Goal: Task Accomplishment & Management: Complete application form

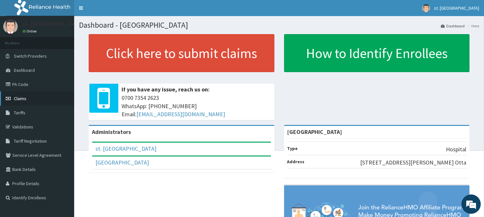
click at [18, 96] on span "Claims" at bounding box center [20, 99] width 13 height 6
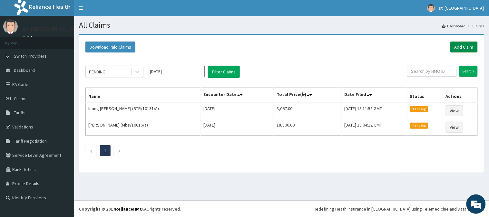
click at [461, 45] on link "Add Claim" at bounding box center [463, 47] width 27 height 11
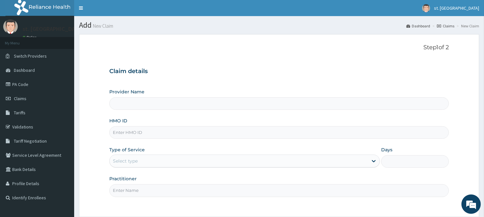
click at [189, 134] on input "HMO ID" at bounding box center [278, 132] width 339 height 13
type input "St. Shiloh Medical Centre"
paste input "Btr/10817/a"
type input "Btr/10817/a"
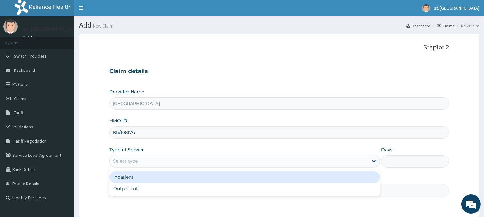
click at [144, 159] on div "Select type" at bounding box center [239, 161] width 258 height 10
click at [138, 179] on div "Inpatient" at bounding box center [244, 177] width 270 height 12
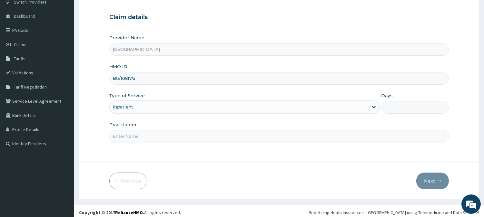
scroll to position [57, 0]
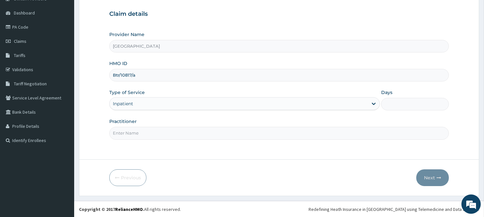
click at [289, 130] on input "Practitioner" at bounding box center [278, 133] width 339 height 13
type input "DR OLUFUNSO"
click at [421, 102] on input "Days" at bounding box center [415, 104] width 68 height 13
type input "2"
click at [433, 179] on button "Next" at bounding box center [432, 177] width 33 height 17
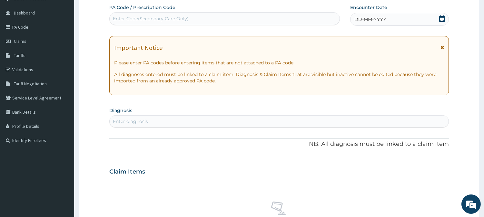
click at [164, 17] on div "Enter Code(Secondary Care Only)" at bounding box center [151, 18] width 76 height 6
paste input "PA/7C41D7"
type input "PA/7C41D7"
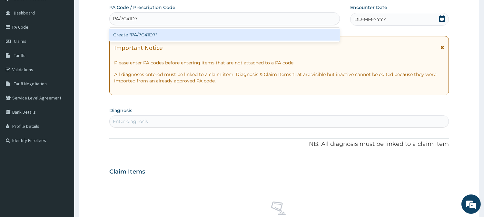
click at [159, 33] on div "Create "PA/7C41D7"" at bounding box center [224, 35] width 230 height 12
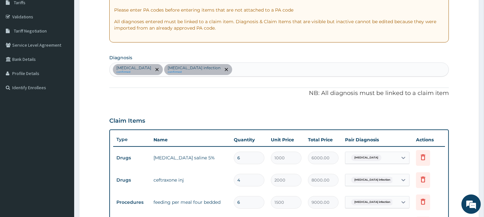
scroll to position [106, 0]
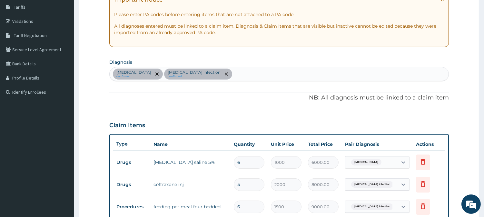
click at [226, 72] on div "Malaria confirmed Salmonella infection confirmed" at bounding box center [279, 74] width 339 height 14
type input "ACUTE UPPER"
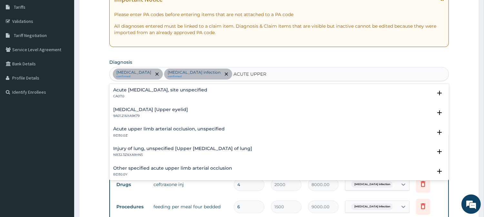
click at [195, 91] on h4 "Acute upper respiratory infection, site unspecified" at bounding box center [160, 90] width 94 height 5
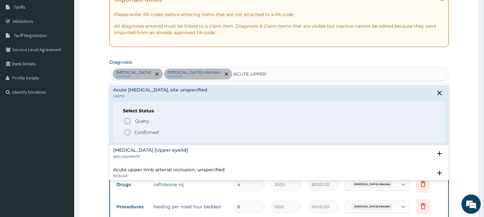
click at [128, 131] on icon "status option filled" at bounding box center [127, 133] width 8 height 8
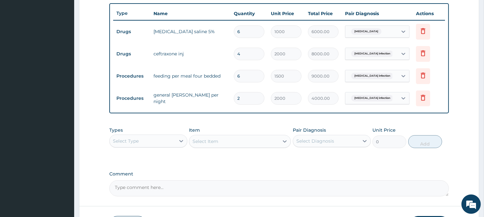
scroll to position [236, 0]
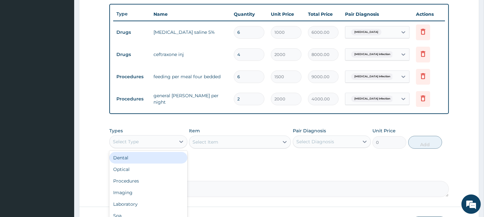
click at [173, 139] on div "Select Type" at bounding box center [143, 142] width 66 height 10
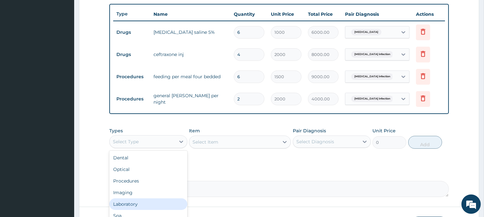
click at [165, 203] on div "Laboratory" at bounding box center [148, 204] width 78 height 12
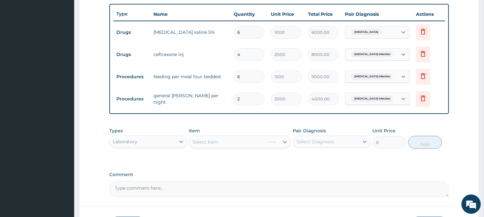
click at [271, 139] on div "Select Item" at bounding box center [240, 142] width 102 height 13
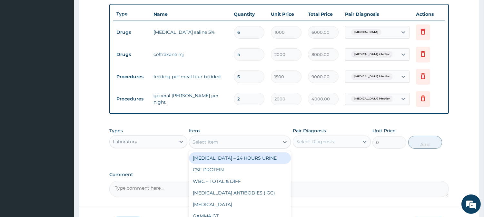
click at [271, 139] on div "Select Item" at bounding box center [234, 142] width 90 height 10
type input "COMPLE"
click at [217, 159] on div "COMPLETE BLOOD COUNT" at bounding box center [240, 158] width 102 height 12
type input "3000"
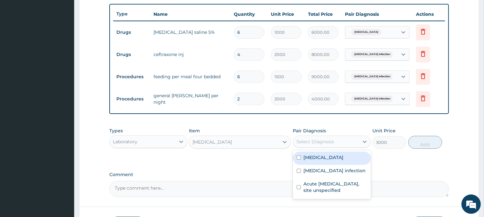
click at [336, 138] on div "Select Diagnosis" at bounding box center [326, 142] width 66 height 10
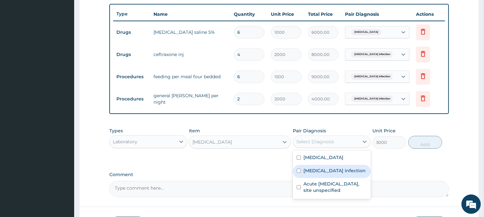
click at [311, 172] on label "Salmonella infection" at bounding box center [334, 171] width 62 height 6
checkbox input "true"
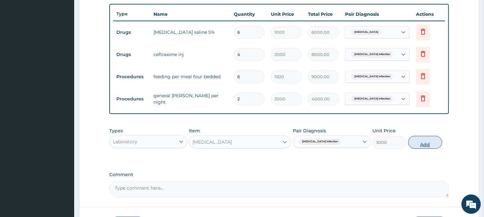
click at [429, 144] on button "Add" at bounding box center [425, 142] width 34 height 13
type input "0"
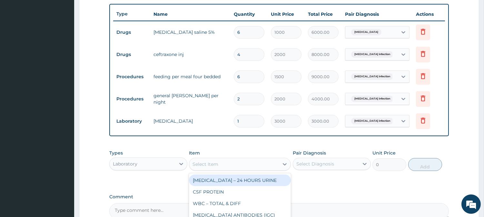
click at [242, 164] on div "Select Item" at bounding box center [234, 164] width 90 height 10
type input "MALARI"
click at [223, 180] on div "MALARIA TEST" at bounding box center [240, 181] width 102 height 12
type input "700"
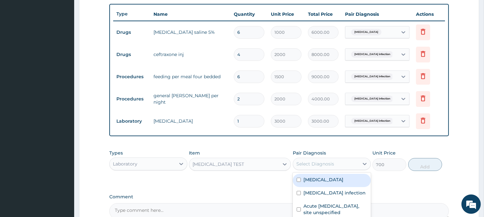
click at [353, 161] on div "Select Diagnosis" at bounding box center [326, 164] width 66 height 10
click at [322, 178] on div "Malaria" at bounding box center [332, 180] width 78 height 13
checkbox input "true"
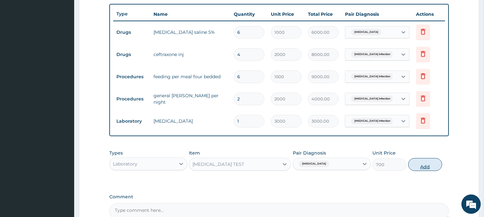
click at [421, 164] on button "Add" at bounding box center [425, 164] width 34 height 13
type input "0"
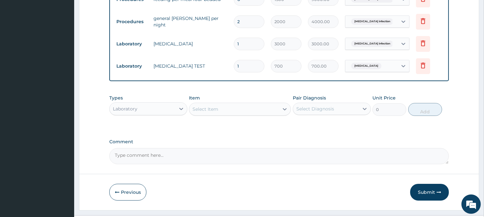
scroll to position [328, 0]
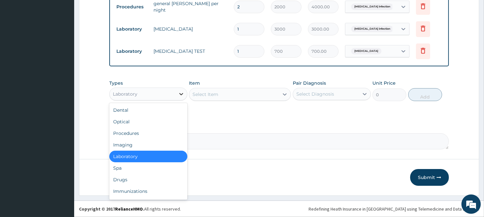
click at [179, 92] on icon at bounding box center [181, 94] width 6 height 6
click at [146, 132] on div "Procedures" at bounding box center [148, 134] width 78 height 12
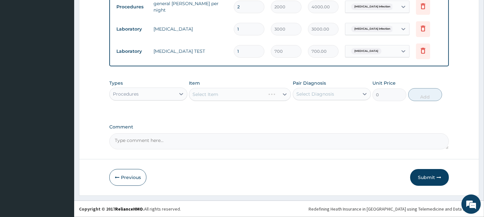
click at [279, 97] on div "Select Item" at bounding box center [240, 94] width 102 height 13
click at [278, 94] on div "Select Item" at bounding box center [240, 94] width 102 height 13
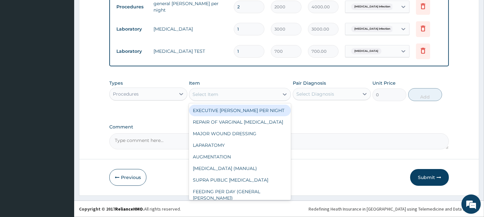
click at [266, 94] on div "Select Item" at bounding box center [234, 94] width 90 height 10
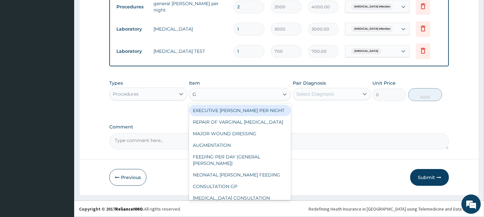
type input "GP"
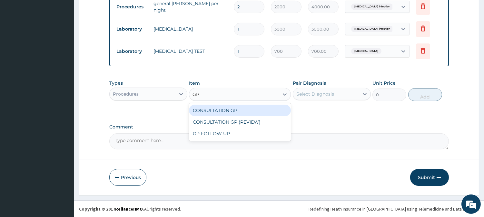
click at [238, 111] on div "CONSULTATION GP" at bounding box center [240, 111] width 102 height 12
type input "2500"
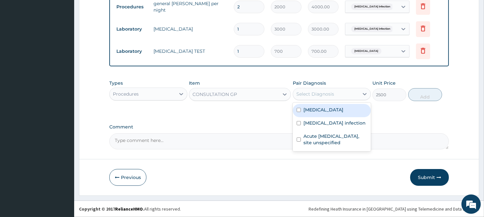
click at [358, 90] on div "Select Diagnosis" at bounding box center [326, 94] width 66 height 10
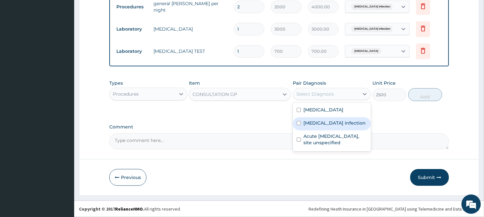
click at [304, 124] on label "Salmonella infection" at bounding box center [334, 123] width 62 height 6
checkbox input "true"
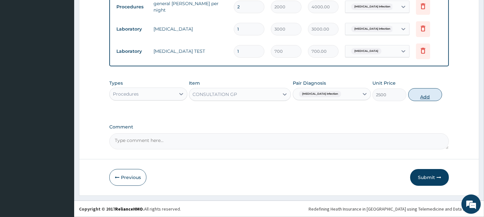
click at [422, 94] on button "Add" at bounding box center [425, 94] width 34 height 13
type input "0"
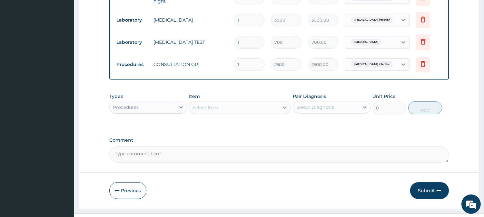
scroll to position [350, 0]
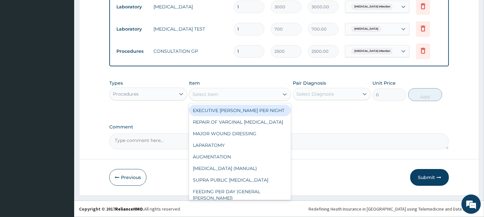
click at [264, 95] on div "Select Item" at bounding box center [234, 94] width 90 height 10
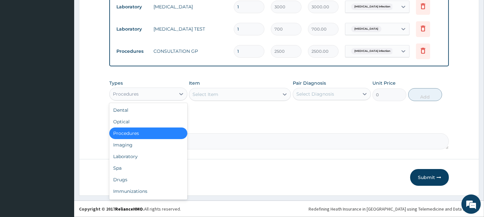
click at [174, 92] on div "Procedures" at bounding box center [143, 94] width 66 height 10
click at [143, 181] on div "Drugs" at bounding box center [148, 180] width 78 height 12
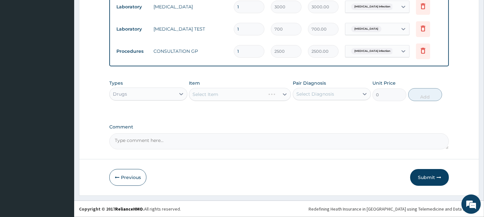
click at [278, 97] on div "Select Item" at bounding box center [240, 94] width 102 height 13
click at [280, 95] on div "Select Item" at bounding box center [240, 94] width 102 height 13
click at [278, 93] on div "Select Item" at bounding box center [240, 94] width 102 height 13
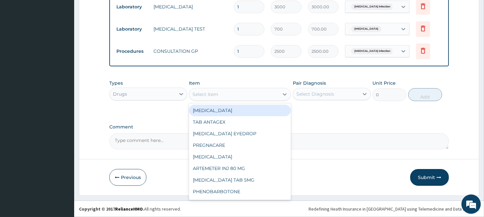
click at [278, 93] on div "Select Item" at bounding box center [234, 94] width 90 height 10
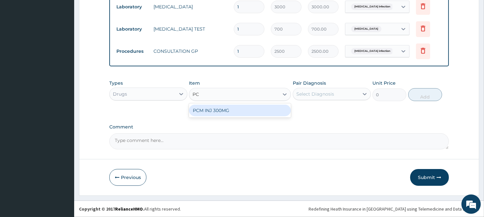
type input "PCM"
click at [259, 108] on div "PCM INJ 300MG" at bounding box center [240, 111] width 102 height 12
type input "250"
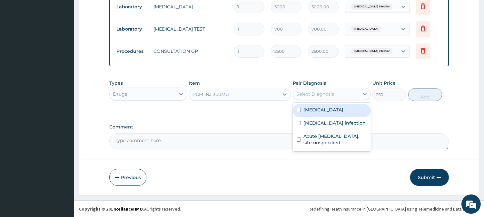
click at [356, 92] on div "Select Diagnosis" at bounding box center [326, 94] width 66 height 10
click at [320, 113] on label "Malaria" at bounding box center [323, 110] width 40 height 6
checkbox input "true"
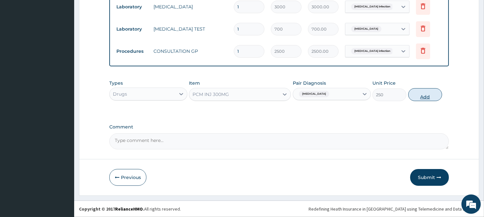
click at [416, 92] on button "Add" at bounding box center [425, 94] width 34 height 13
type input "0"
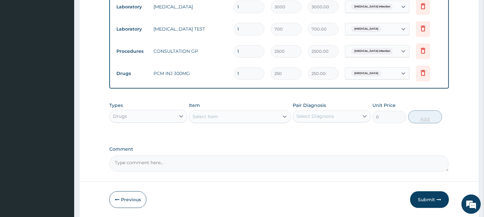
type input "0.00"
type input "3"
type input "750.00"
type input "3"
click at [375, 127] on div "Types Drugs Item Select Item Pair Diagnosis Select Diagnosis Unit Price 0 Add" at bounding box center [278, 117] width 339 height 37
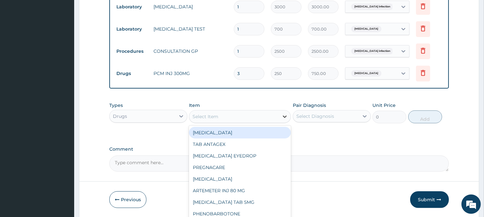
click at [280, 117] on div at bounding box center [285, 117] width 12 height 12
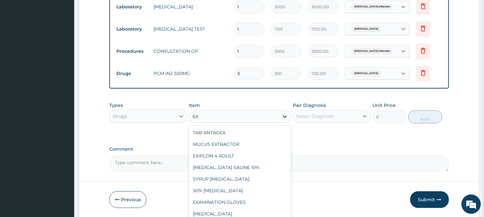
type input "E"
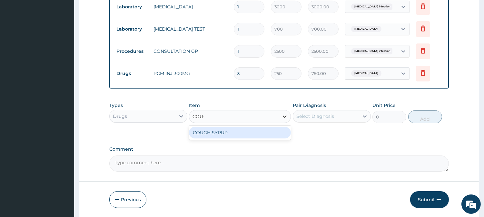
type input "COUGH"
click at [227, 132] on div "COUGH SYRUP" at bounding box center [240, 133] width 102 height 12
type input "500"
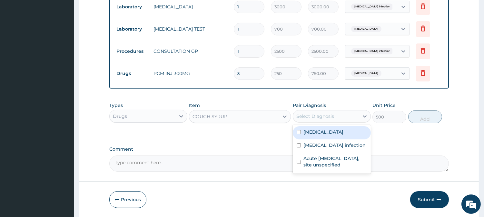
click at [341, 115] on div "Select Diagnosis" at bounding box center [326, 116] width 66 height 10
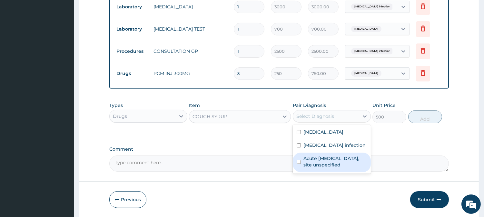
click at [317, 159] on label "Acute upper respiratory infection, site unspecified" at bounding box center [334, 161] width 63 height 13
checkbox input "true"
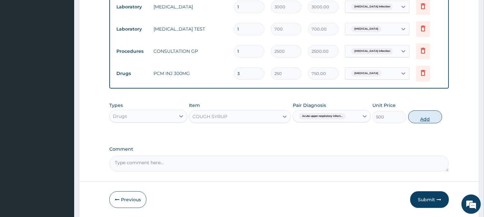
click at [435, 111] on button "Add" at bounding box center [425, 117] width 34 height 13
type input "0"
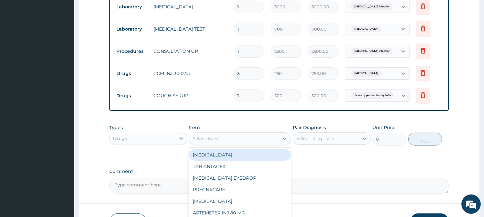
click at [277, 136] on div "Select Item" at bounding box center [234, 139] width 90 height 10
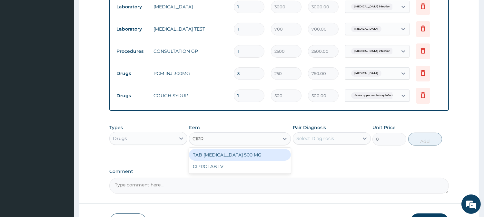
type input "CIPRO"
click at [243, 153] on div "TAB CIPROFLOXACIN 500 MG" at bounding box center [240, 155] width 102 height 12
type input "100"
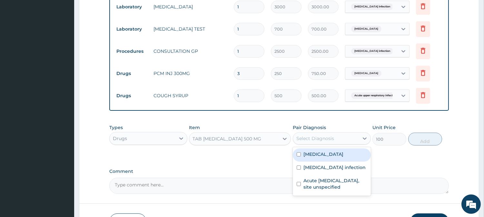
click at [342, 139] on div "Select Diagnosis" at bounding box center [326, 138] width 66 height 10
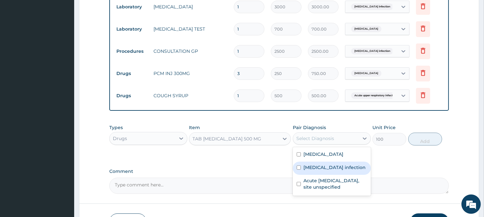
click at [309, 169] on label "Salmonella infection" at bounding box center [334, 167] width 62 height 6
checkbox input "true"
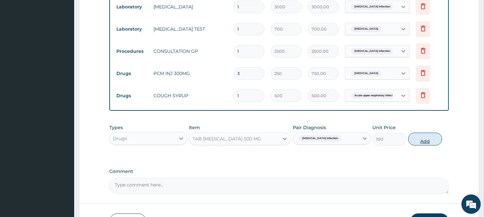
click at [427, 135] on button "Add" at bounding box center [425, 139] width 34 height 13
type input "0"
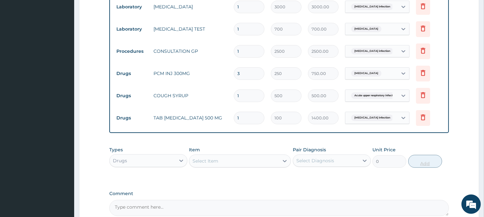
type input "14"
type input "1400.00"
type input "14"
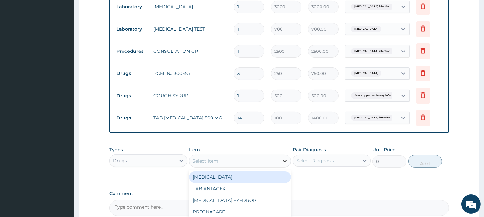
click at [282, 159] on icon at bounding box center [284, 161] width 6 height 6
type input "COAR"
click at [238, 179] on div "COARTEM 80/480" at bounding box center [240, 177] width 102 height 12
type input "250"
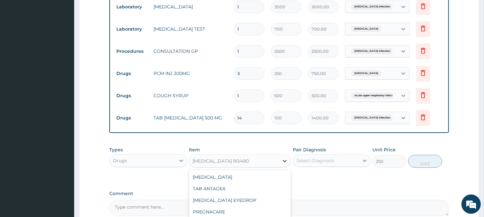
scroll to position [1676, 0]
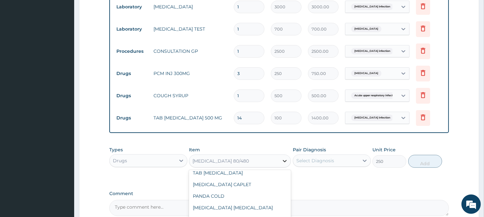
click at [280, 162] on div at bounding box center [285, 161] width 12 height 12
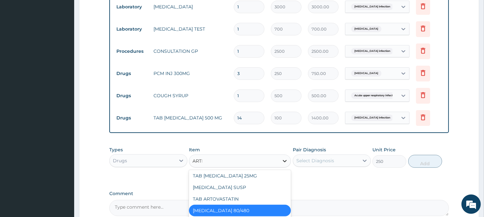
scroll to position [0, 0]
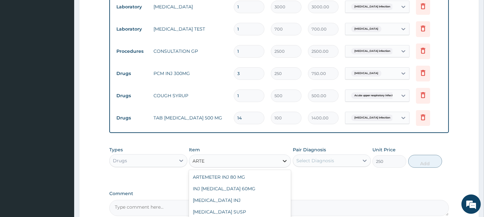
type input "ARTEM"
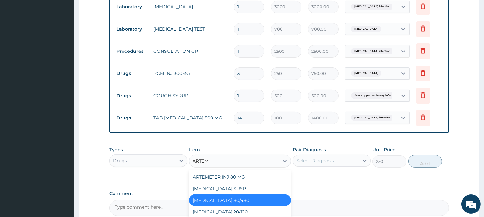
click at [231, 198] on div "COARTEM 80/480" at bounding box center [240, 201] width 102 height 12
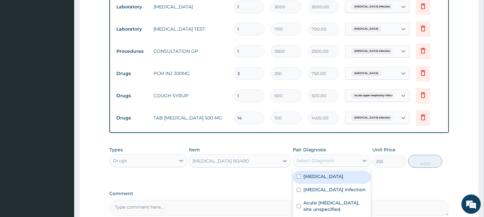
click at [352, 158] on div "Select Diagnosis" at bounding box center [326, 161] width 66 height 10
click at [321, 180] on div "Malaria" at bounding box center [332, 177] width 78 height 13
checkbox input "true"
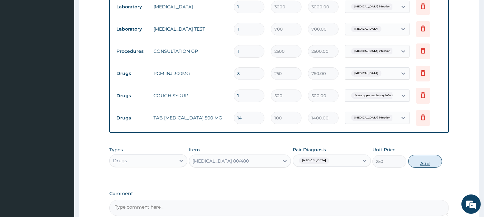
click at [424, 162] on button "Add" at bounding box center [425, 161] width 34 height 13
type input "0"
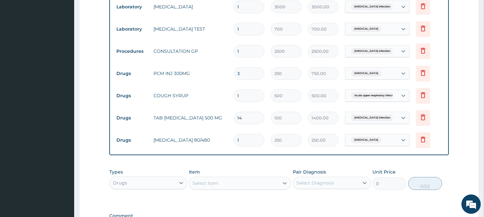
type input "0.00"
type input "6"
type input "1500.00"
type input "6"
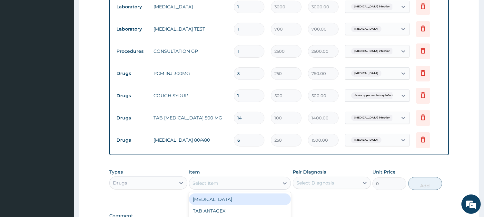
click at [261, 185] on div "Select Item" at bounding box center [234, 183] width 90 height 10
type input "IBUPRO"
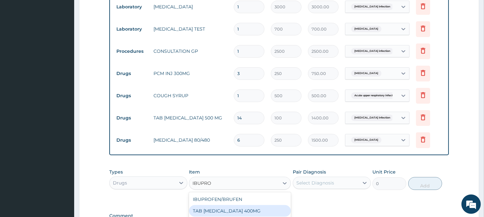
click at [241, 211] on div "TAB IBUPROFEN 400MG" at bounding box center [240, 211] width 102 height 12
type input "50"
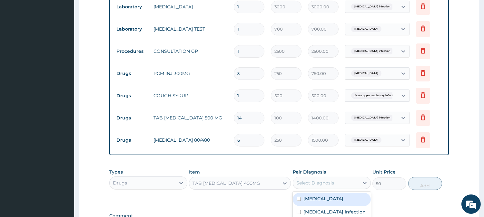
click at [352, 188] on div "Select Diagnosis" at bounding box center [326, 183] width 66 height 10
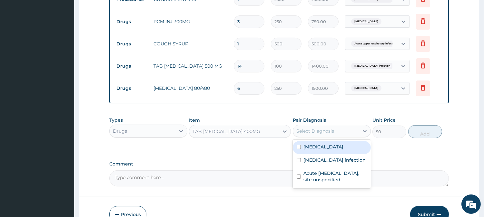
scroll to position [440, 0]
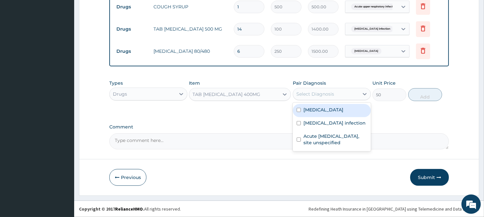
click at [308, 110] on label "Malaria" at bounding box center [323, 110] width 40 height 6
checkbox input "true"
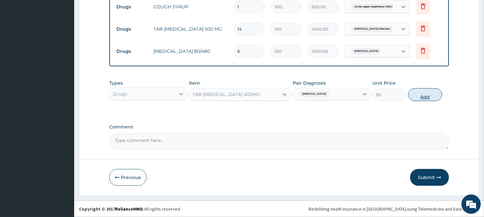
click at [424, 95] on button "Add" at bounding box center [425, 94] width 34 height 13
type input "0"
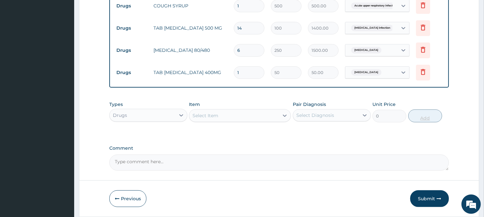
type input "10"
type input "500.00"
type input "10"
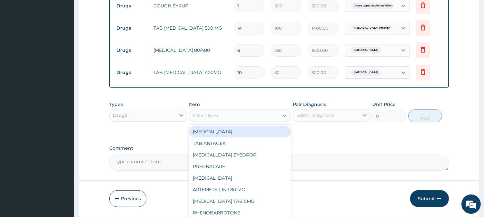
click at [268, 117] on div "Select Item" at bounding box center [234, 116] width 90 height 10
type input "N"
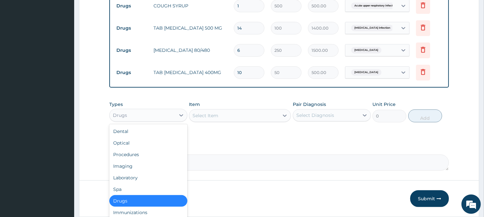
click at [144, 110] on div "Drugs" at bounding box center [148, 115] width 78 height 13
click at [128, 152] on div "Procedures" at bounding box center [148, 155] width 78 height 12
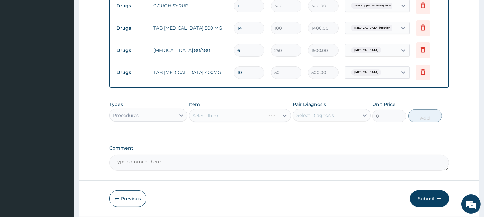
click at [280, 118] on div "Select Item" at bounding box center [240, 115] width 102 height 13
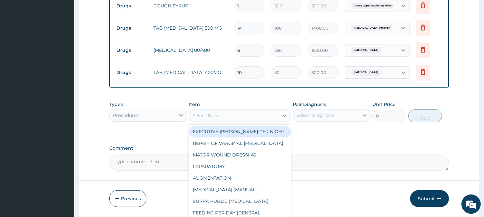
click at [280, 118] on div at bounding box center [285, 116] width 12 height 12
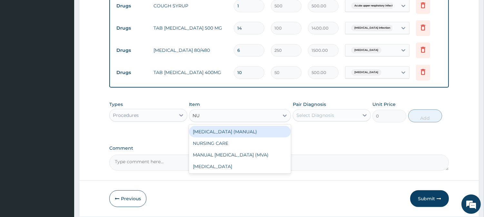
type input "NUR"
click at [246, 131] on div "NURSING CARE" at bounding box center [240, 132] width 102 height 12
type input "500"
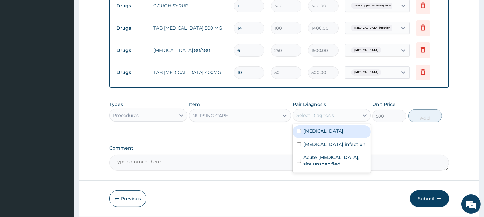
click at [354, 112] on div "Select Diagnosis" at bounding box center [326, 115] width 66 height 10
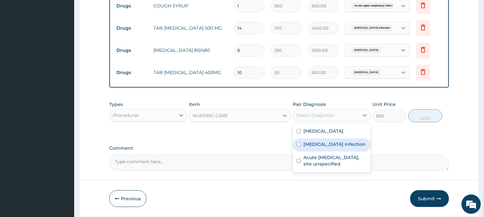
click at [315, 148] on label "Salmonella infection" at bounding box center [334, 144] width 62 height 6
checkbox input "true"
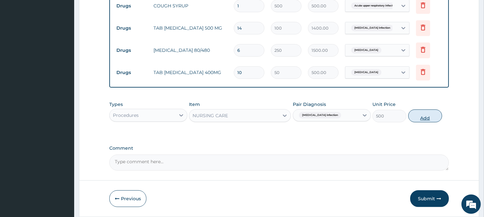
click at [419, 116] on button "Add" at bounding box center [425, 116] width 34 height 13
type input "0"
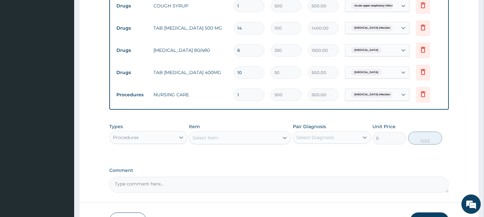
type input "0.00"
type input "2"
type input "1000.00"
type input "2"
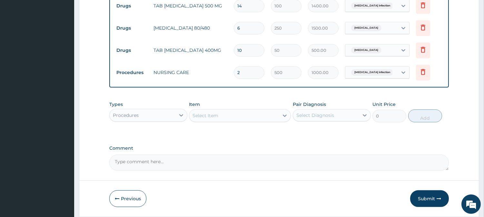
scroll to position [485, 0]
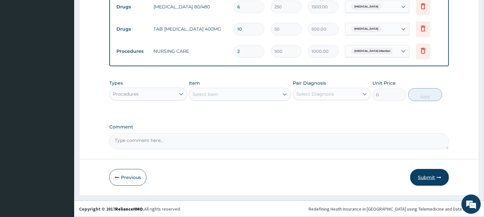
click at [435, 179] on button "Submit" at bounding box center [429, 177] width 39 height 17
